Goal: Book appointment/travel/reservation

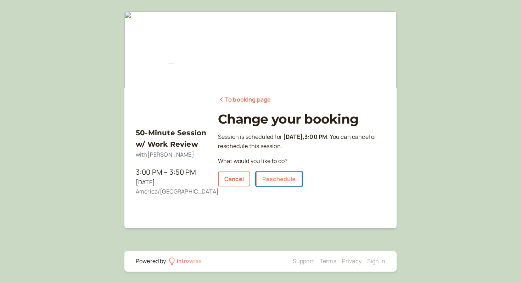
click at [283, 180] on link "Reschedule" at bounding box center [279, 178] width 46 height 15
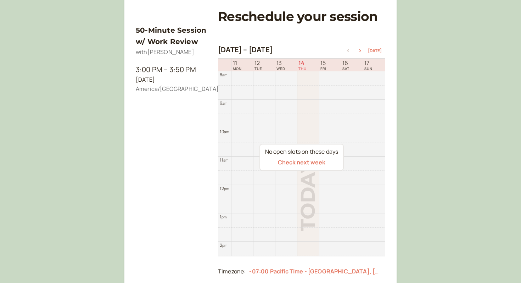
scroll to position [103, 0]
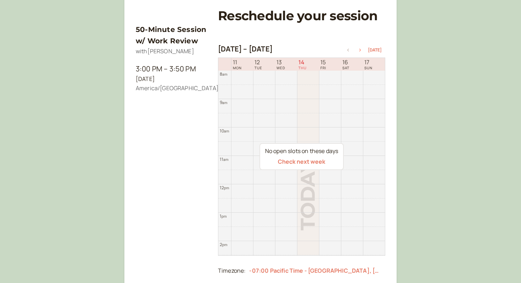
click at [362, 49] on icon "button" at bounding box center [360, 50] width 9 height 3
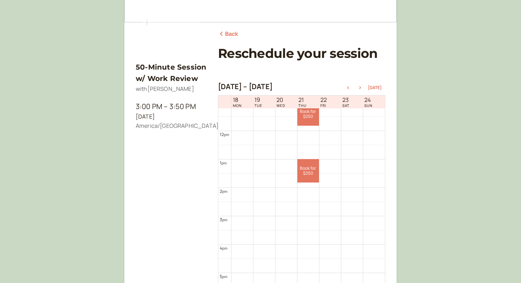
scroll to position [49, 0]
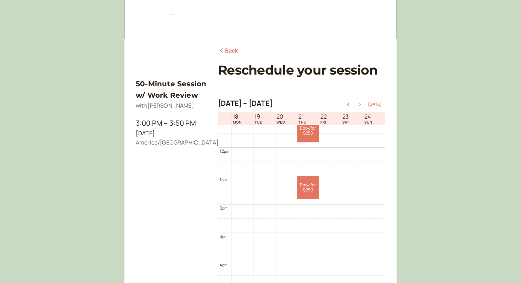
click at [362, 102] on button "button" at bounding box center [360, 104] width 9 height 5
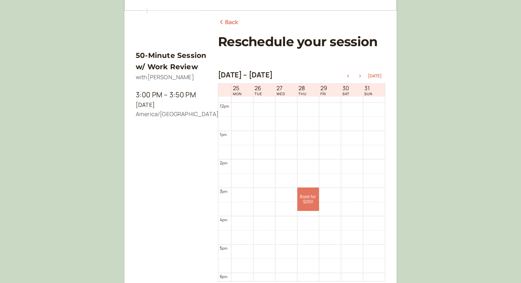
scroll to position [336, 0]
click at [233, 20] on link "Back" at bounding box center [228, 22] width 21 height 9
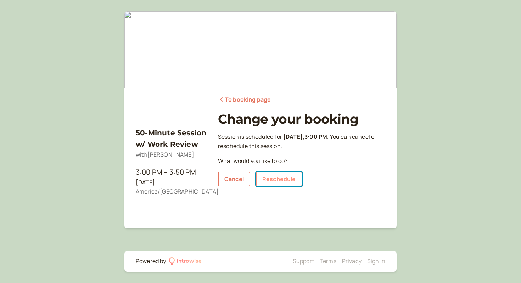
click at [276, 174] on link "Reschedule" at bounding box center [279, 178] width 46 height 15
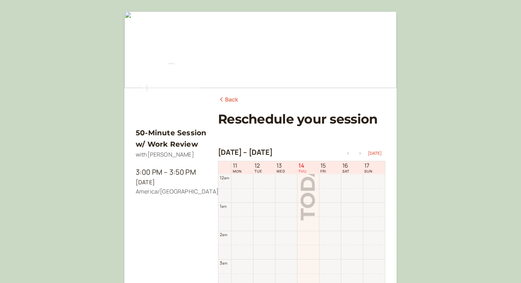
scroll to position [227, 0]
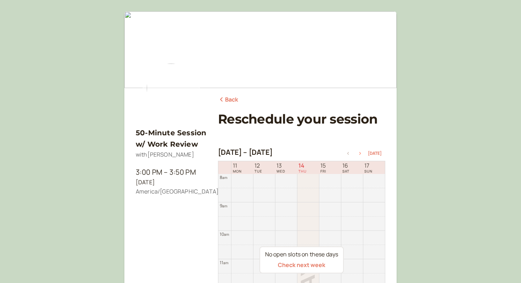
click at [360, 151] on button "button" at bounding box center [360, 153] width 9 height 5
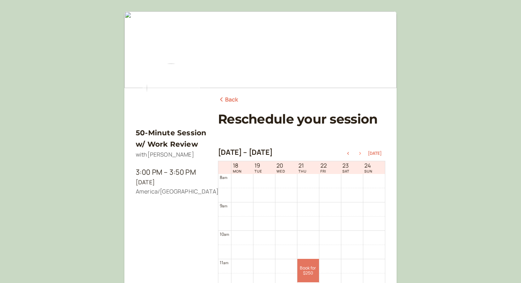
click at [360, 151] on button "button" at bounding box center [360, 153] width 9 height 5
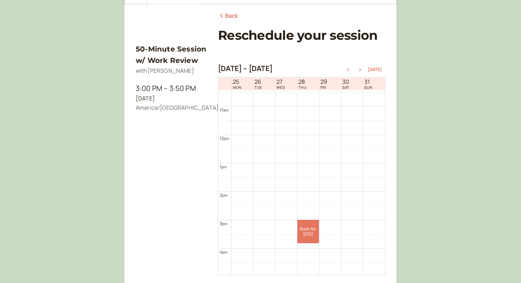
scroll to position [358, 0]
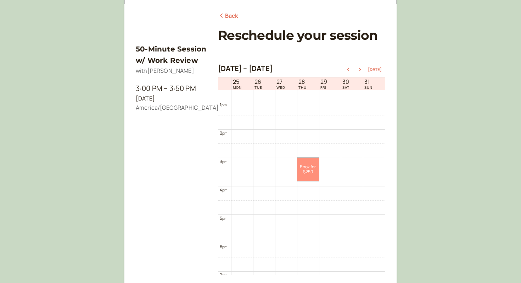
click at [306, 166] on link "Book for $250 $250" at bounding box center [309, 168] width 22 height 23
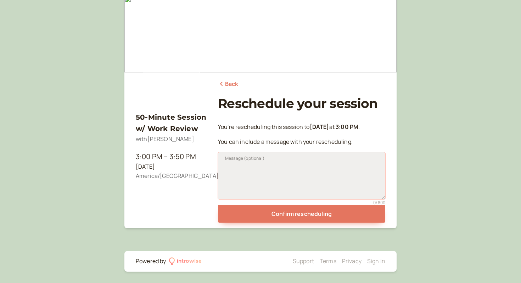
click at [300, 169] on textarea "Message (optional)" at bounding box center [301, 175] width 167 height 47
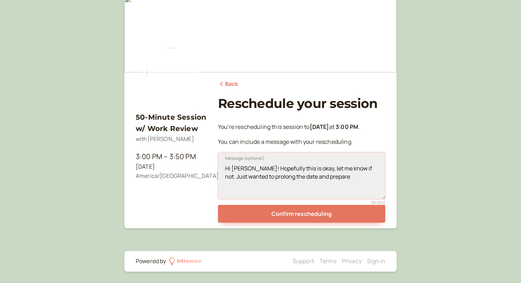
click at [295, 168] on textarea "Hi [PERSON_NAME]! Hopefully this is okay, let me know if not. Just wanted to pr…" at bounding box center [301, 175] width 167 height 47
click at [289, 168] on textarea "Hi [PERSON_NAME]! Hopefully this is okay, let me know if not. Just wanted to pr…" at bounding box center [301, 175] width 167 height 47
click at [359, 180] on textarea "Hi [PERSON_NAME]! Hopefully this rescheduling is okay, let me know if not. Just…" at bounding box center [301, 175] width 167 height 47
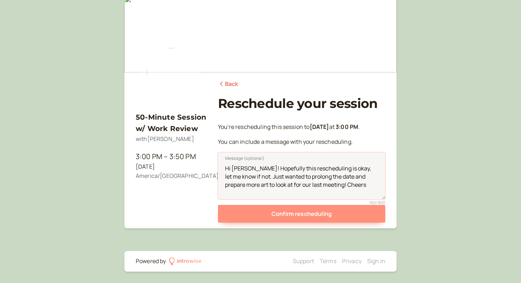
type textarea "Hi [PERSON_NAME]! Hopefully this rescheduling is okay, let me know if not. Just…"
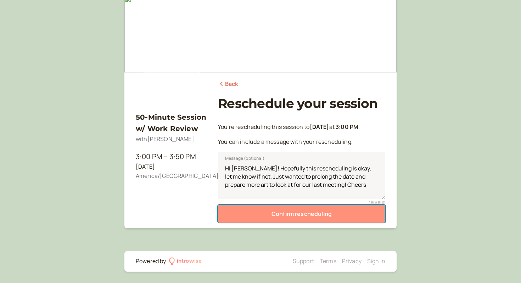
click at [346, 213] on button "Confirm rescheduling" at bounding box center [301, 214] width 167 height 18
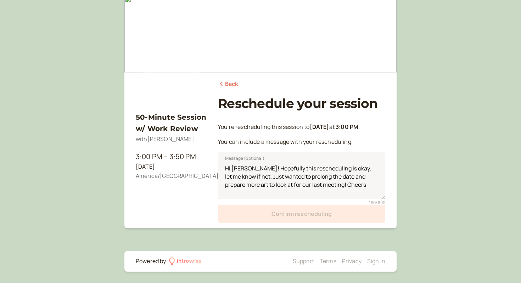
scroll to position [0, 0]
